Goal: Information Seeking & Learning: Learn about a topic

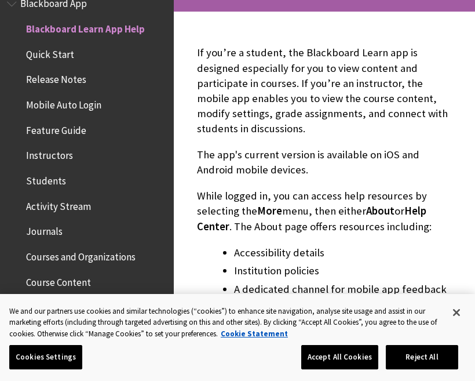
scroll to position [233, 0]
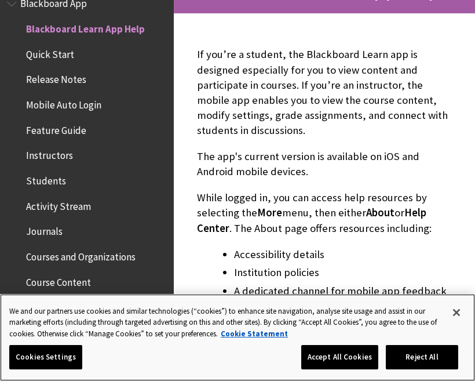
click at [351, 359] on button "Accept All Cookies" at bounding box center [339, 357] width 77 height 24
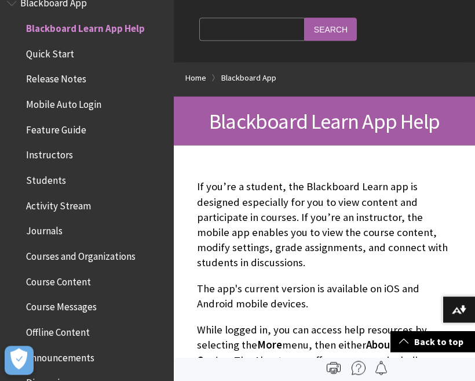
scroll to position [0, 0]
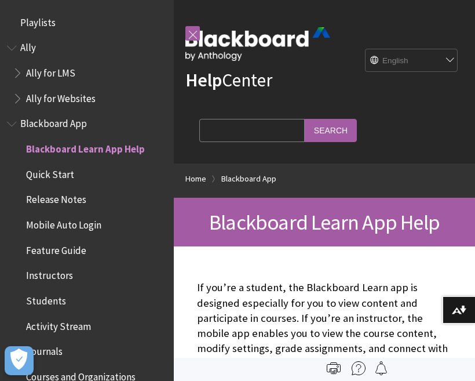
scroll to position [120, 0]
